Goal: Transaction & Acquisition: Obtain resource

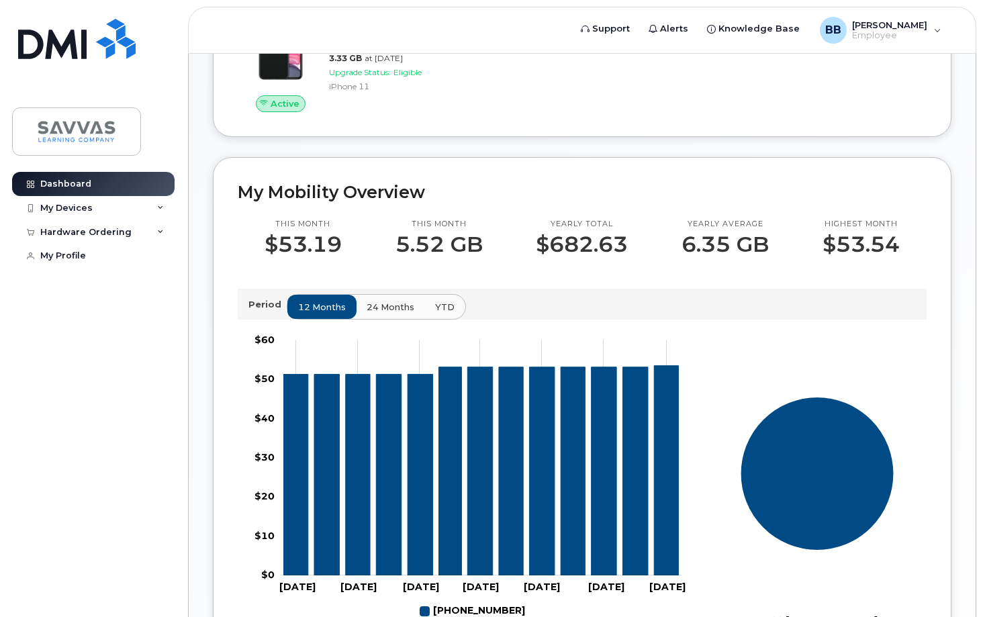
scroll to position [214, 0]
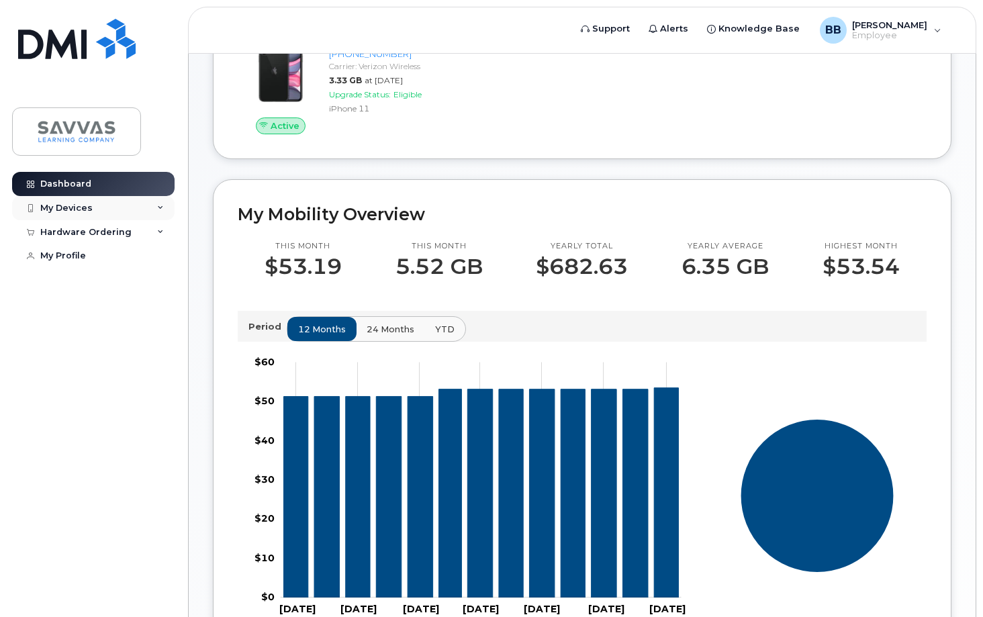
click at [64, 207] on div "My Devices" at bounding box center [66, 208] width 52 height 11
click at [78, 310] on div "Hardware Ordering" at bounding box center [85, 304] width 91 height 11
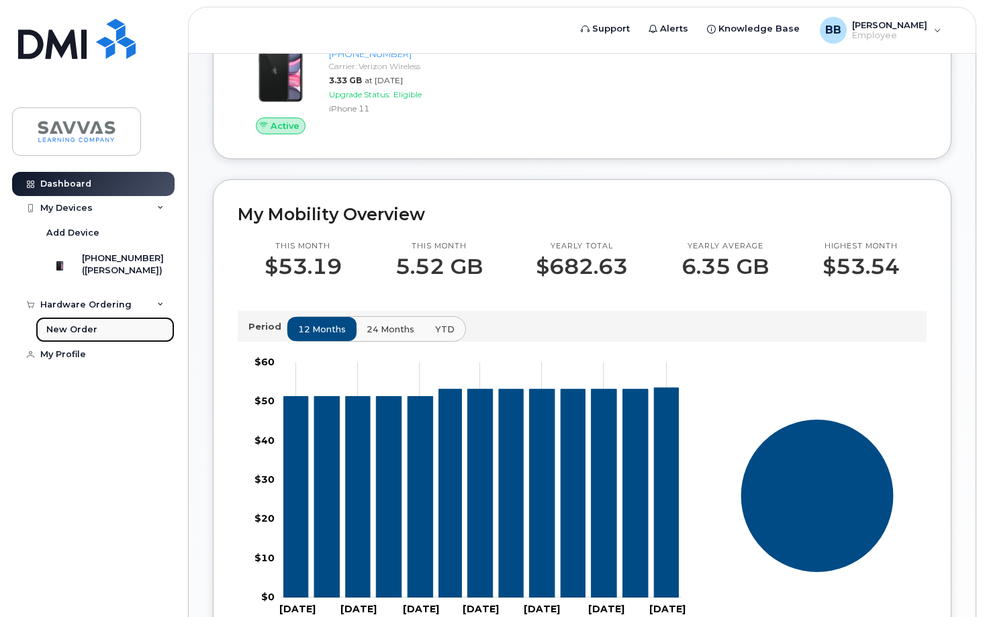
click at [75, 335] on div "New Order" at bounding box center [71, 330] width 51 height 12
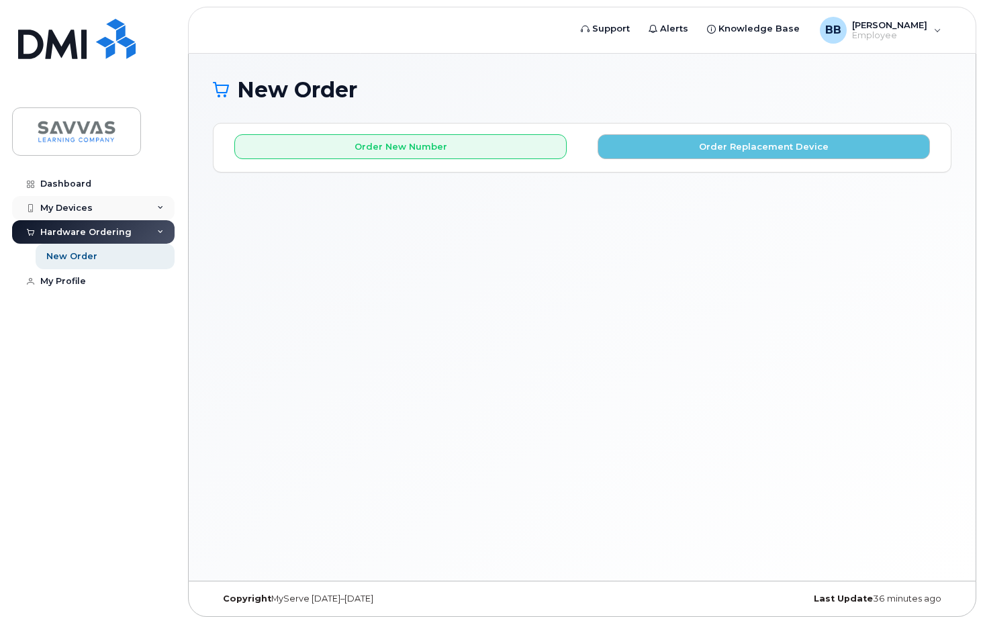
click at [83, 203] on div "My Devices" at bounding box center [66, 208] width 52 height 11
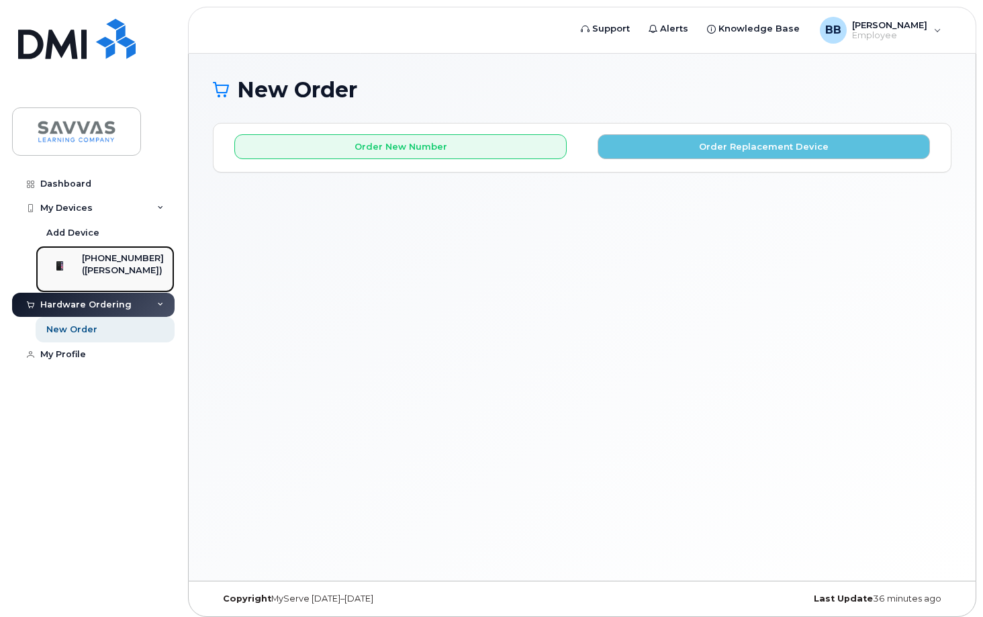
click at [62, 256] on div at bounding box center [59, 265] width 35 height 27
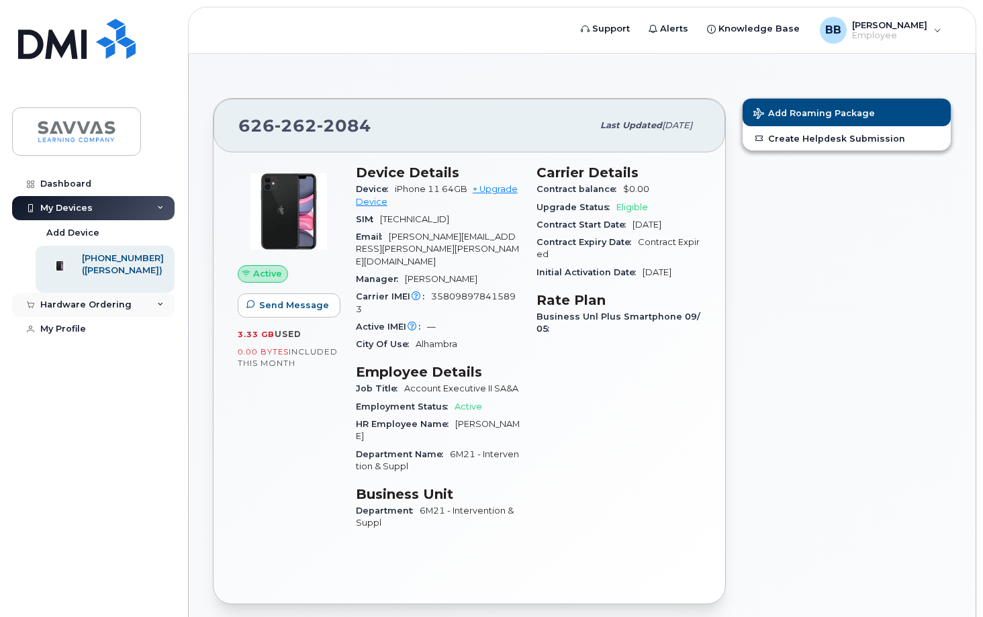
click at [62, 310] on div "Hardware Ordering" at bounding box center [85, 304] width 91 height 11
click at [68, 336] on div "New Order" at bounding box center [71, 330] width 51 height 12
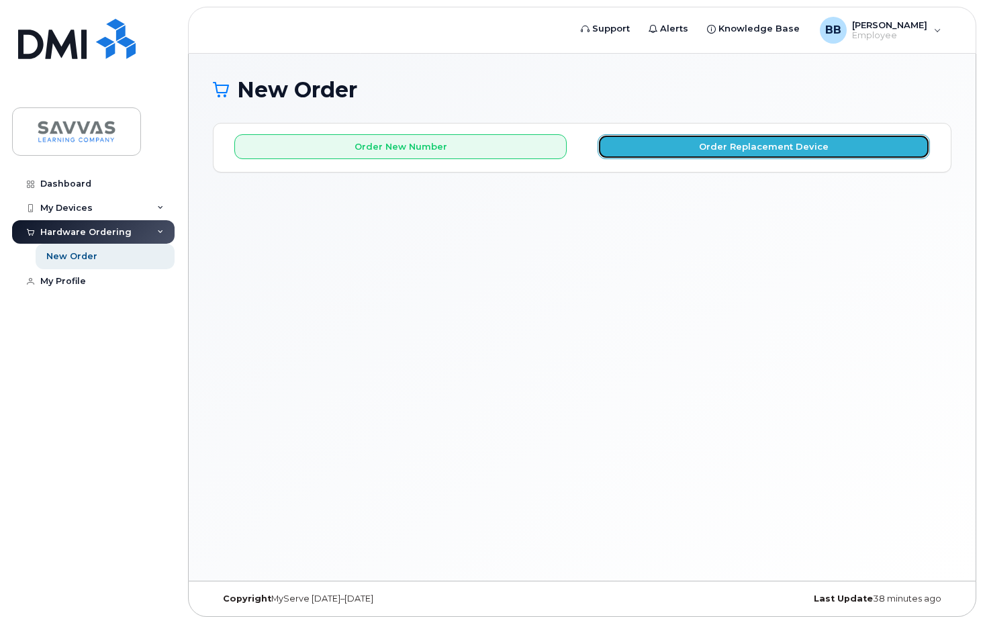
click at [733, 144] on button "Order Replacement Device" at bounding box center [764, 146] width 332 height 25
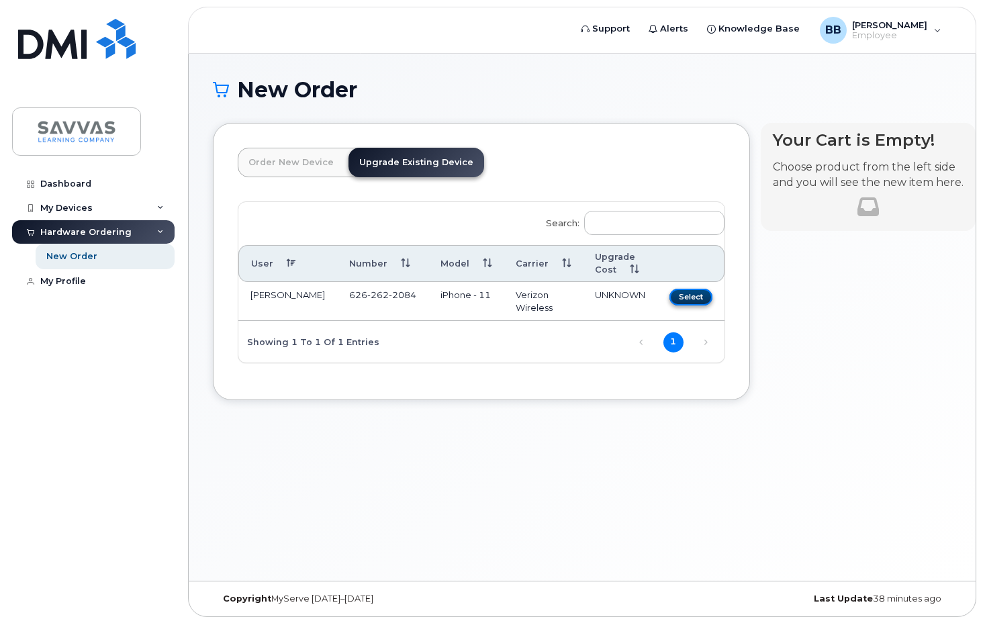
click at [669, 296] on button "Select" at bounding box center [690, 297] width 43 height 17
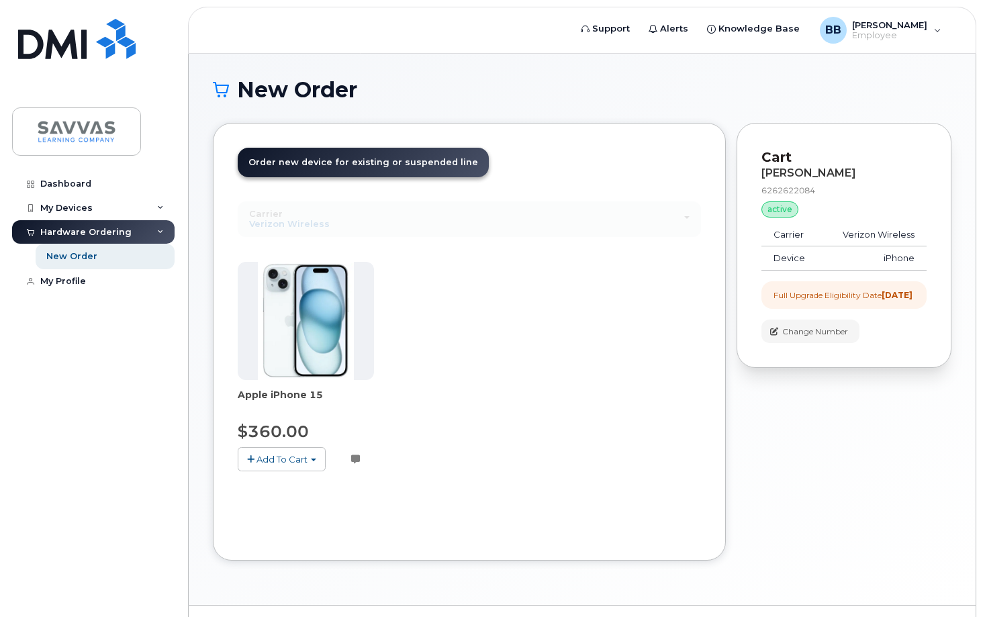
click at [111, 328] on div "Dashboard My Devices Add Device 626-262-2084 (BONNIE BICKSLER) Hardware Orderin…" at bounding box center [95, 384] width 166 height 425
click at [77, 183] on div "Dashboard" at bounding box center [65, 184] width 51 height 11
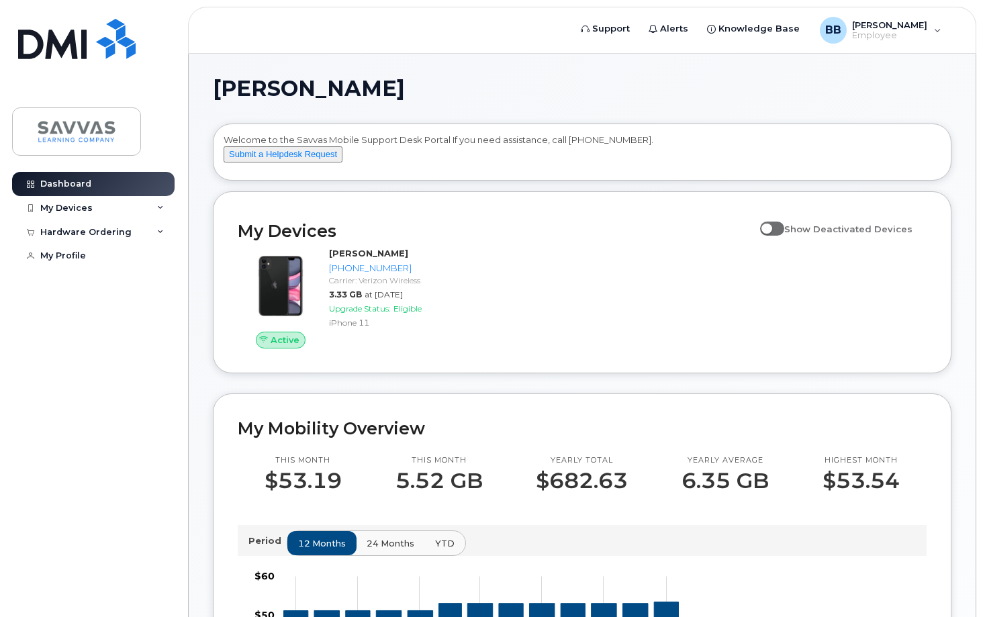
click at [105, 400] on div "Dashboard My Devices Add Device [PHONE_NUMBER] ([PERSON_NAME]) Hardware Orderin…" at bounding box center [95, 384] width 166 height 425
